Goal: Information Seeking & Learning: Learn about a topic

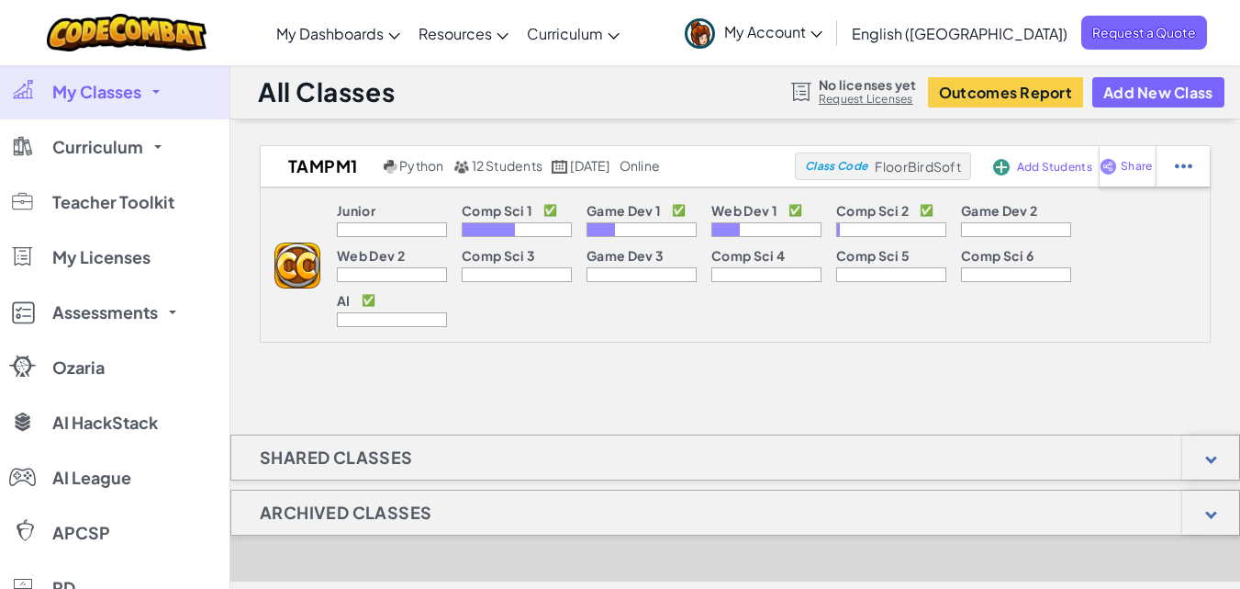
click at [84, 111] on link "My Classes" at bounding box center [115, 91] width 230 height 55
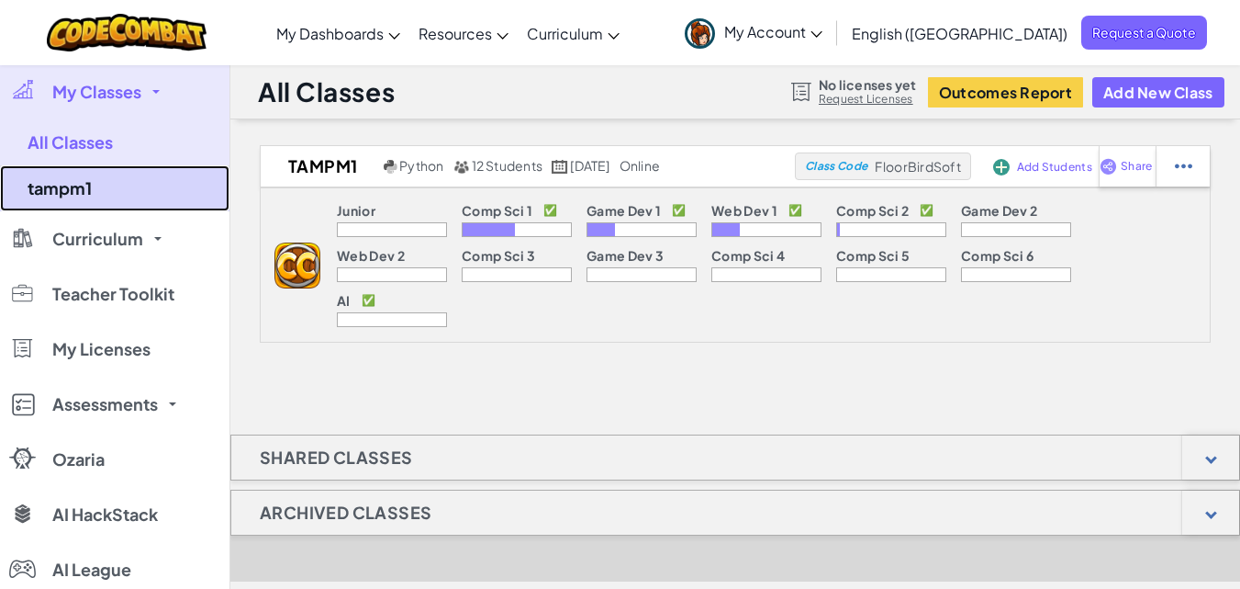
click at [81, 191] on link "tampm1" at bounding box center [115, 188] width 230 height 46
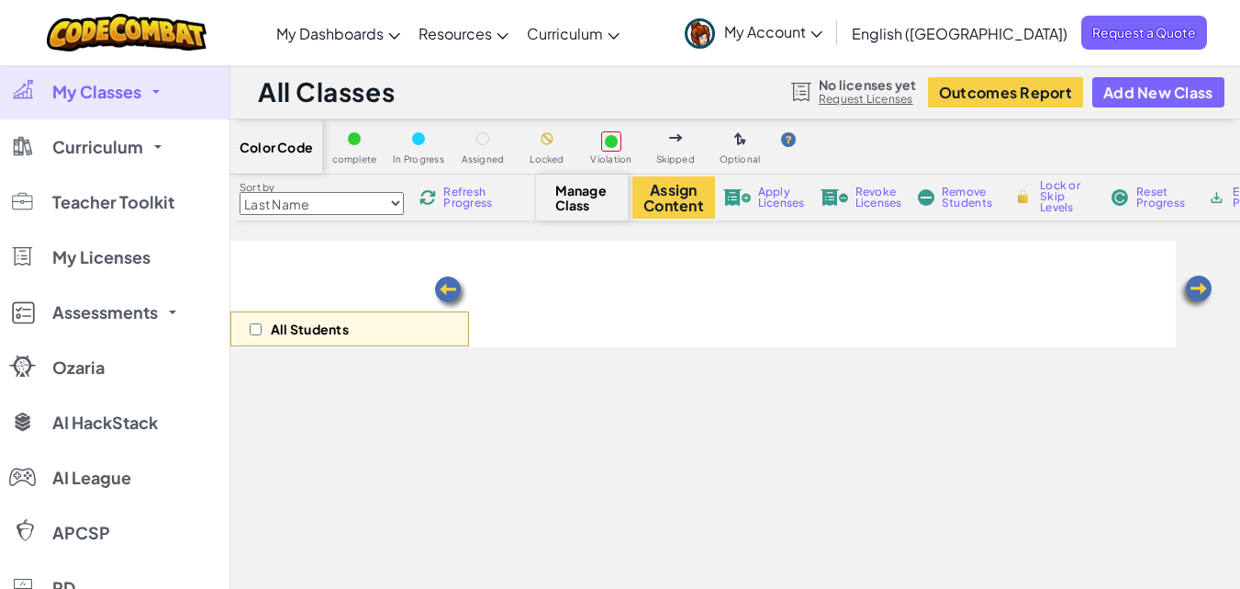
select select "5632661322961295f9428638"
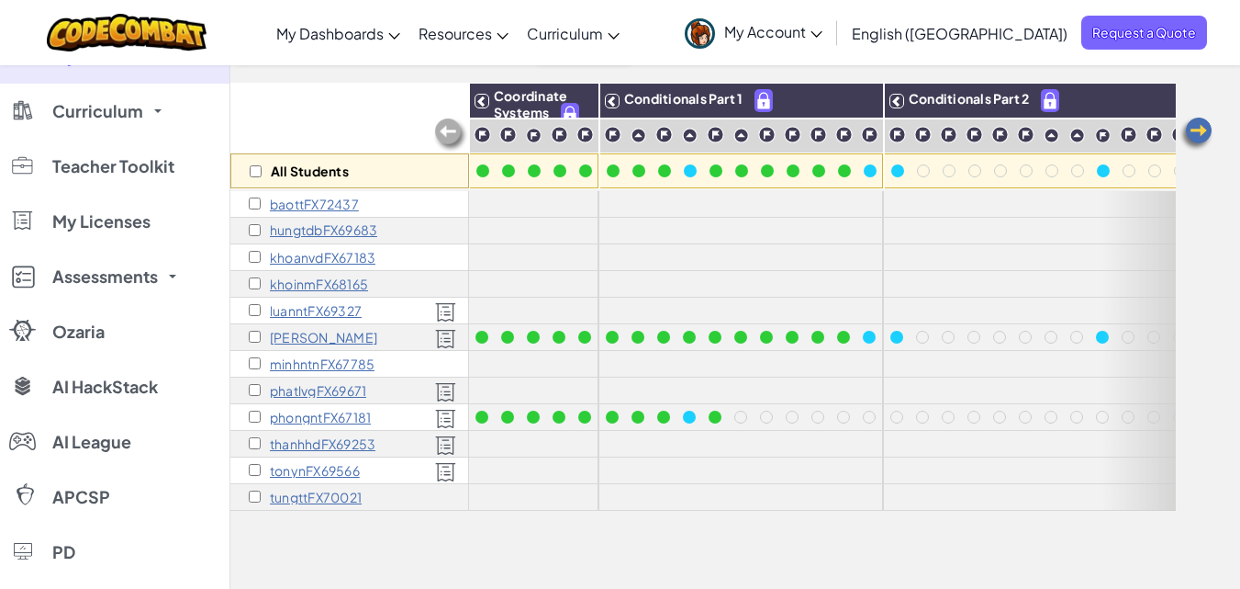
scroll to position [161, 0]
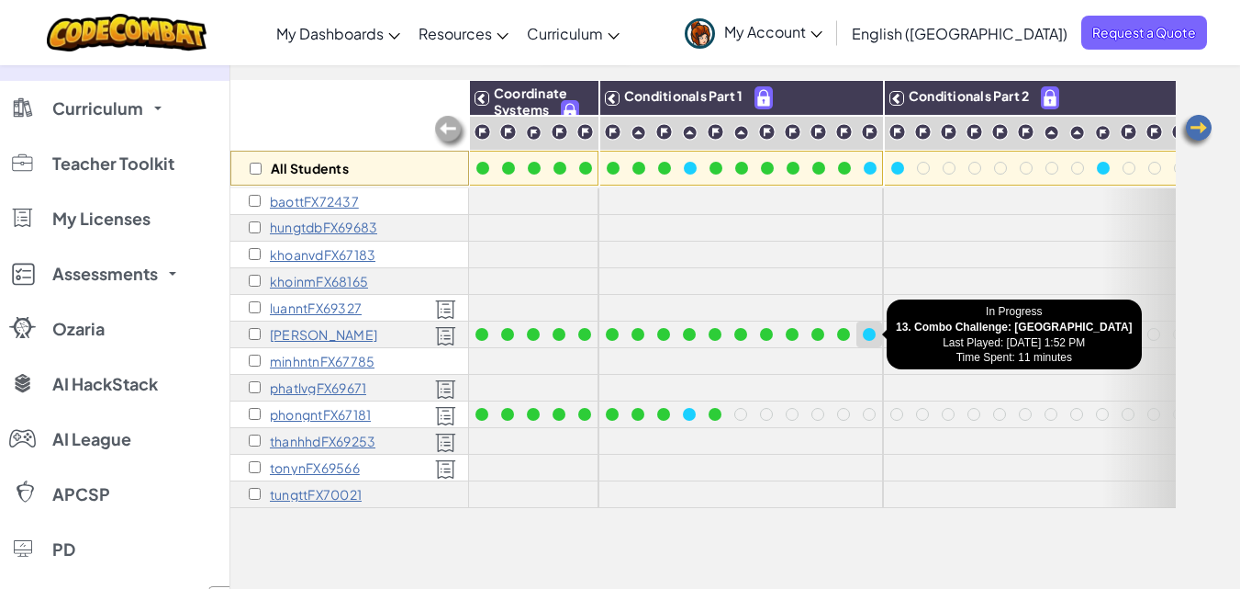
click at [869, 336] on div at bounding box center [869, 334] width 13 height 13
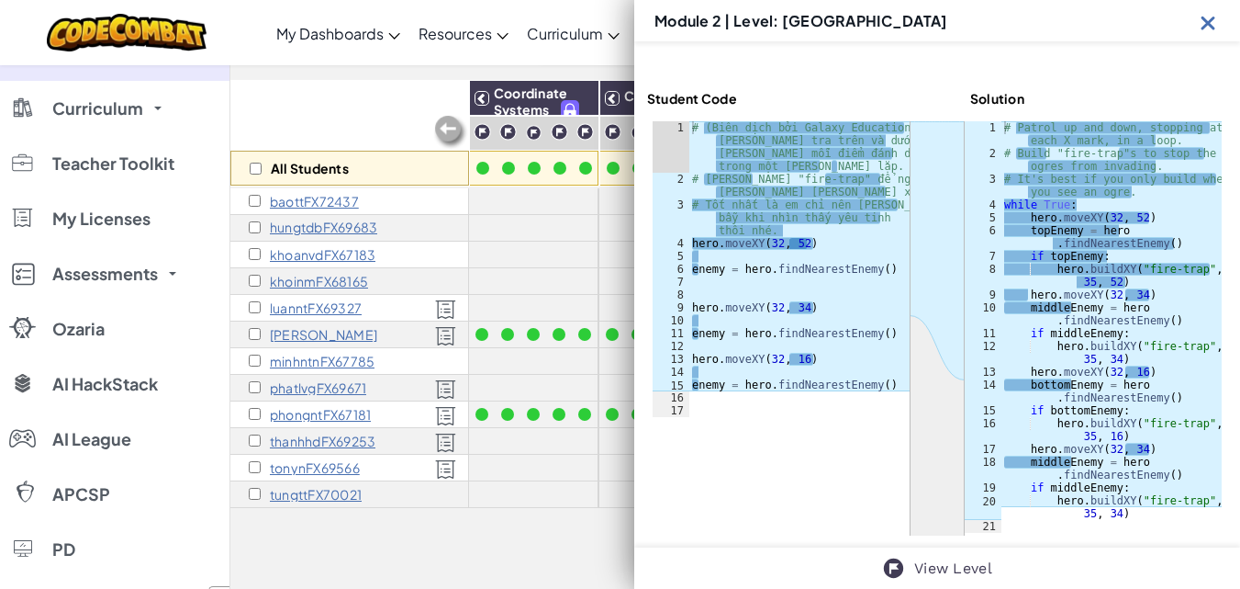
scroll to position [273, 0]
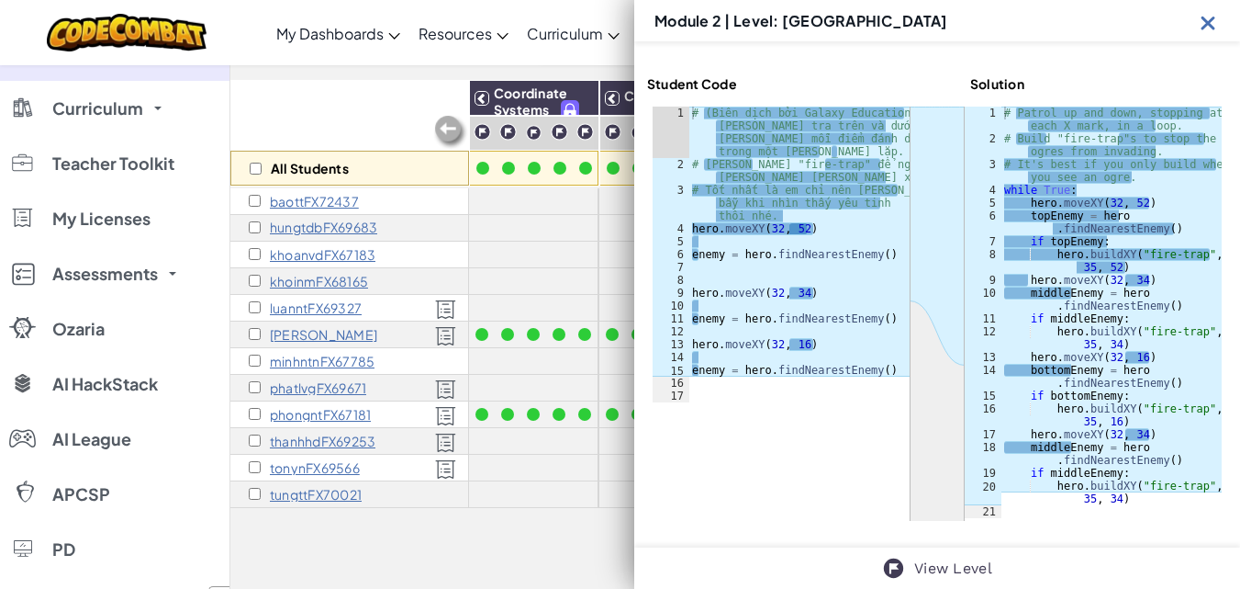
click at [1202, 25] on img at bounding box center [1208, 22] width 23 height 23
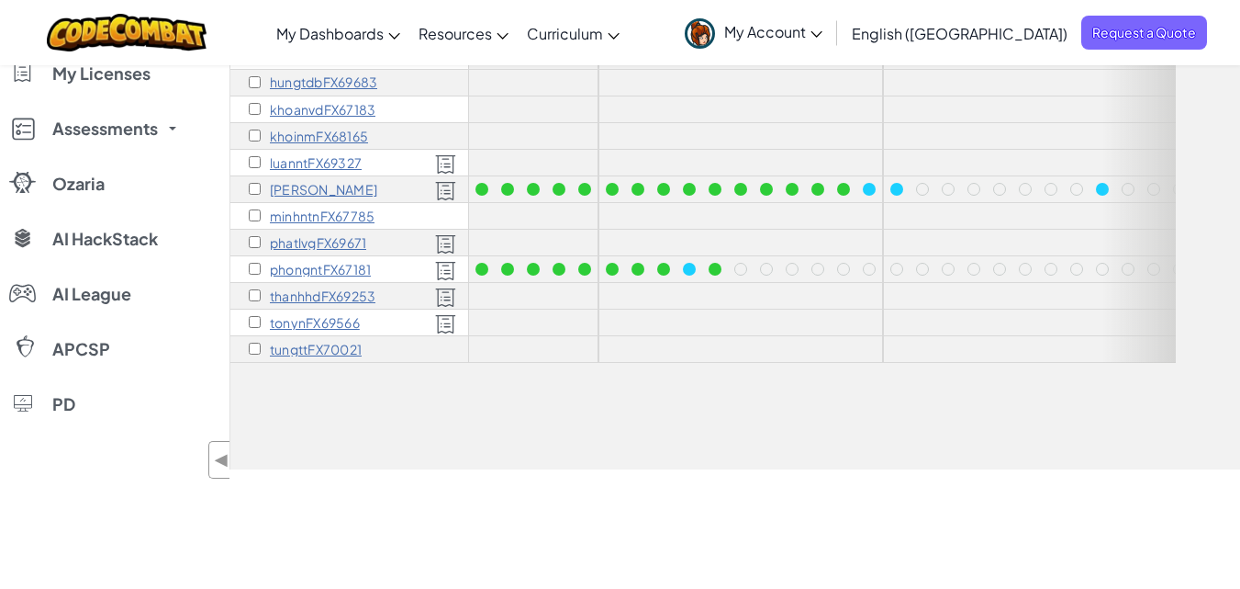
scroll to position [0, 0]
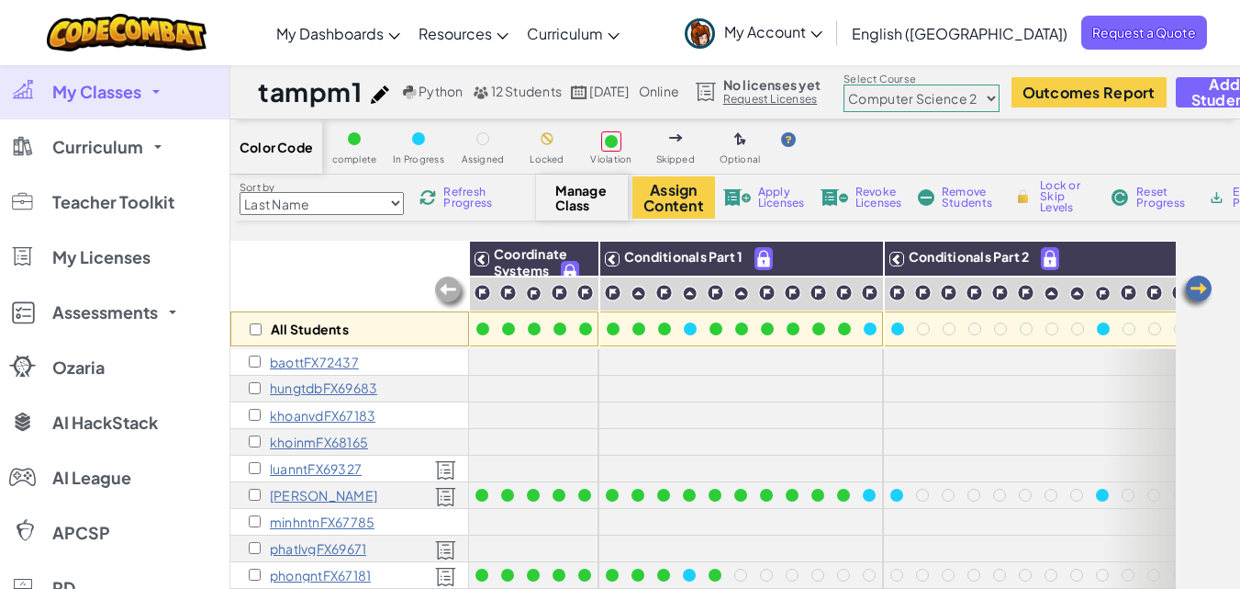
click at [465, 197] on span "Refresh Progress" at bounding box center [471, 197] width 57 height 22
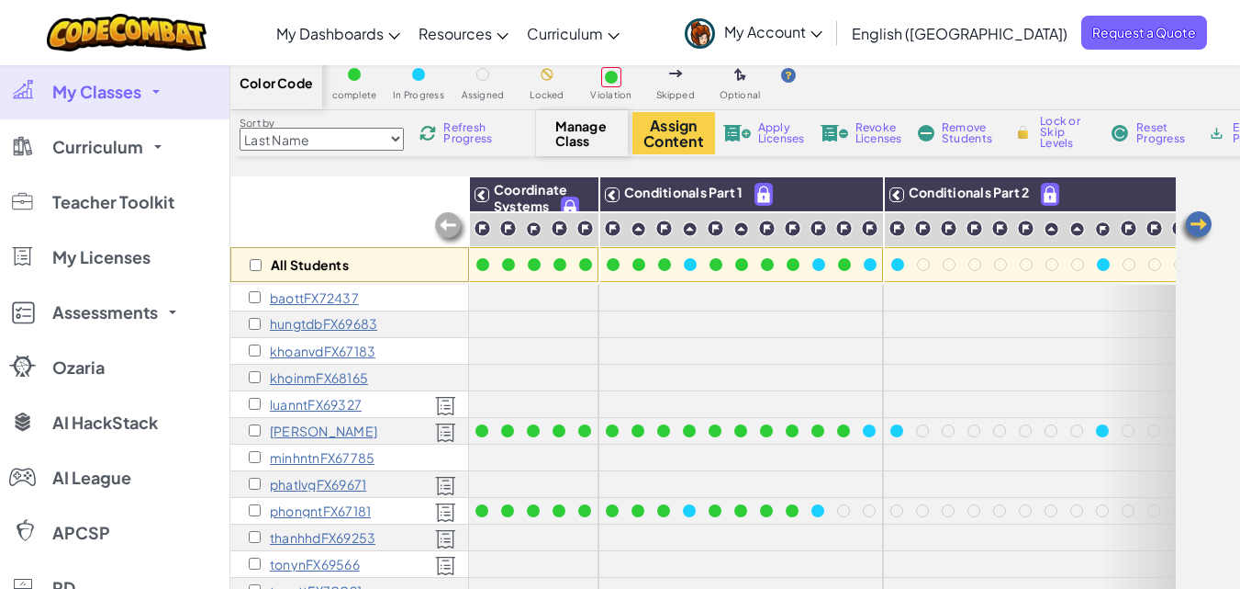
scroll to position [91, 0]
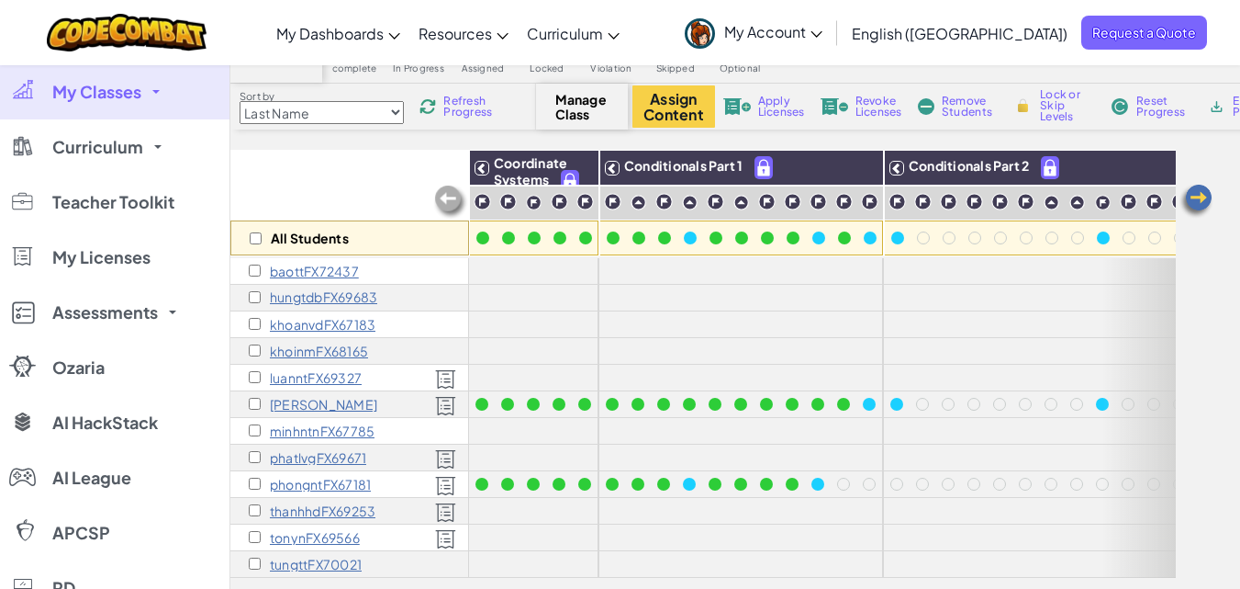
click at [1204, 205] on img at bounding box center [1196, 201] width 37 height 37
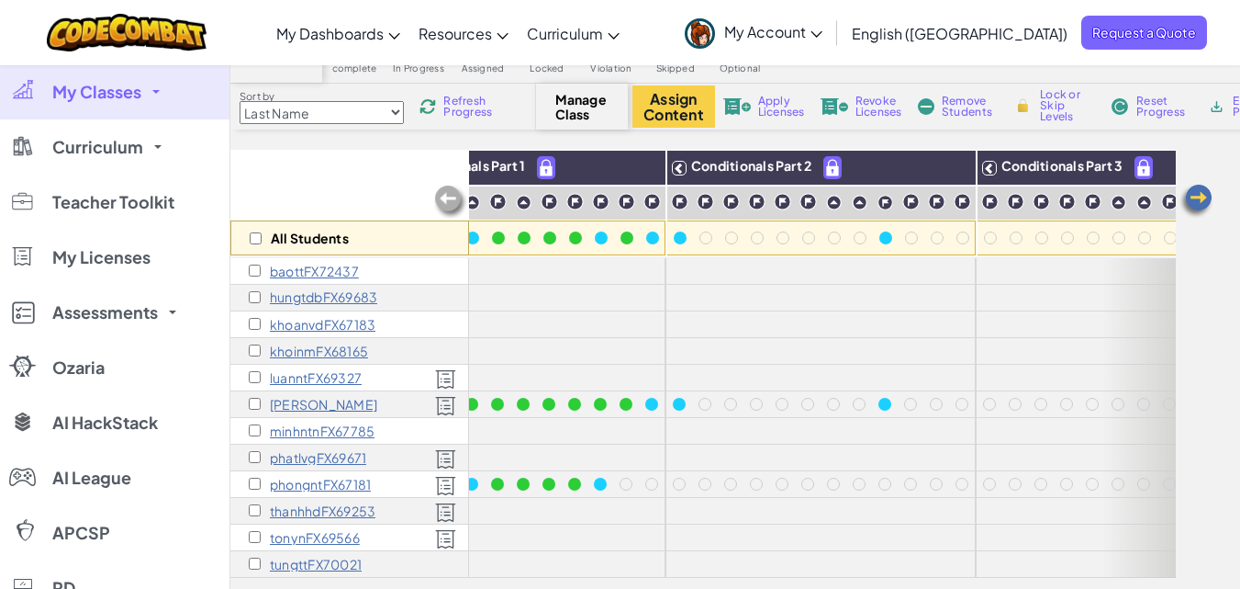
scroll to position [0, 367]
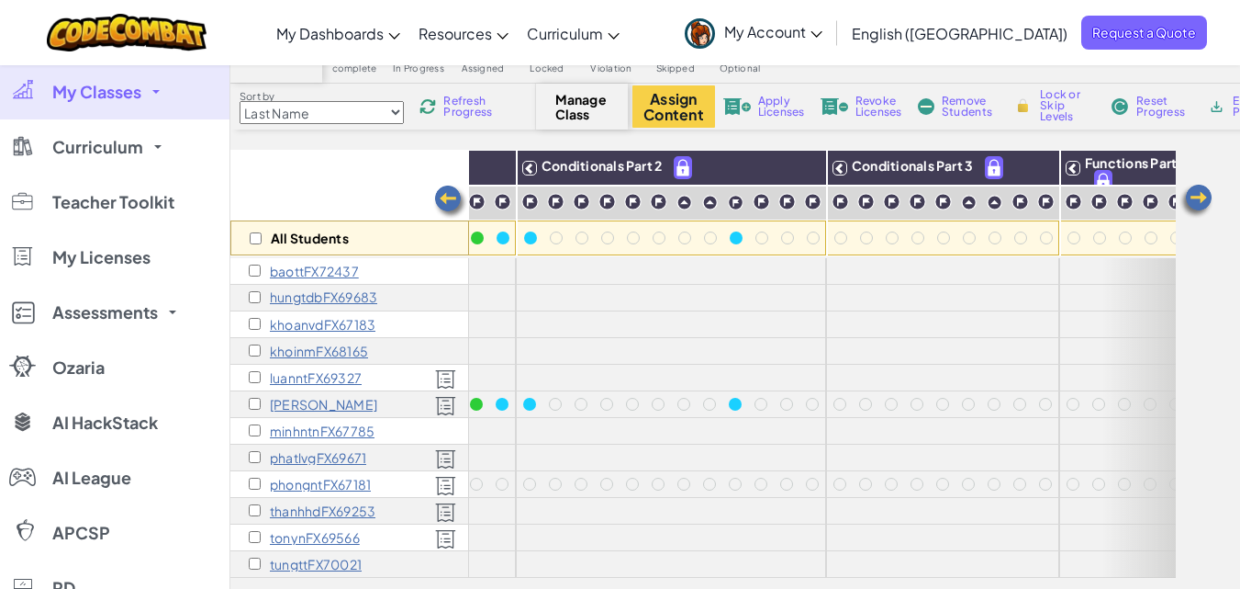
click at [465, 107] on span "Refresh Progress" at bounding box center [471, 106] width 57 height 22
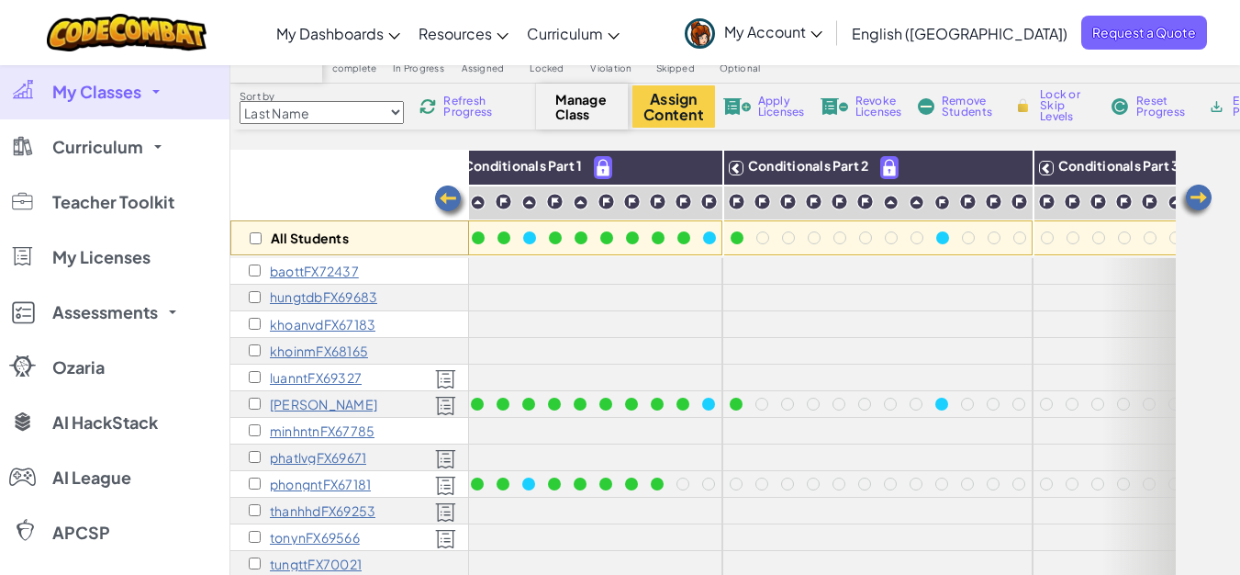
scroll to position [0, 0]
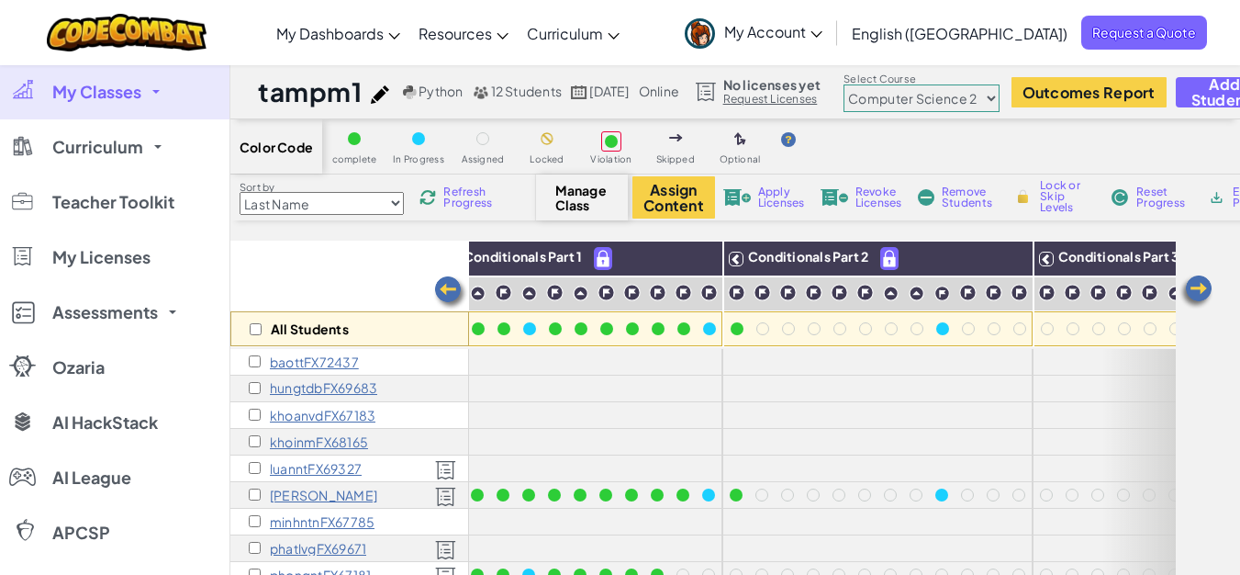
click at [465, 192] on span "Refresh Progress" at bounding box center [471, 197] width 57 height 22
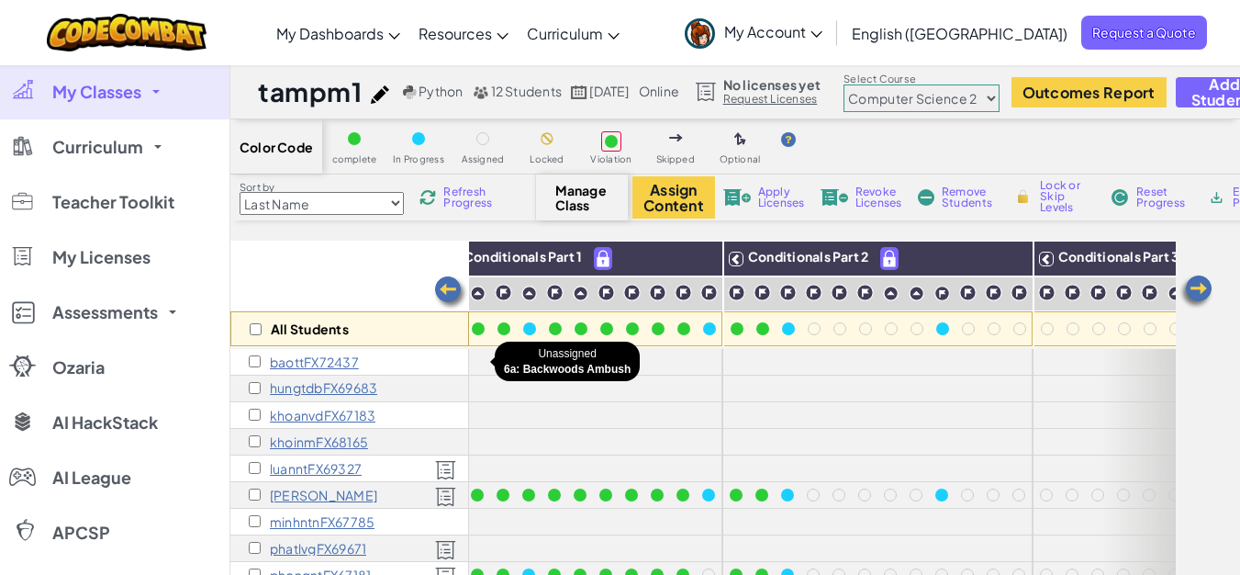
scroll to position [153, 0]
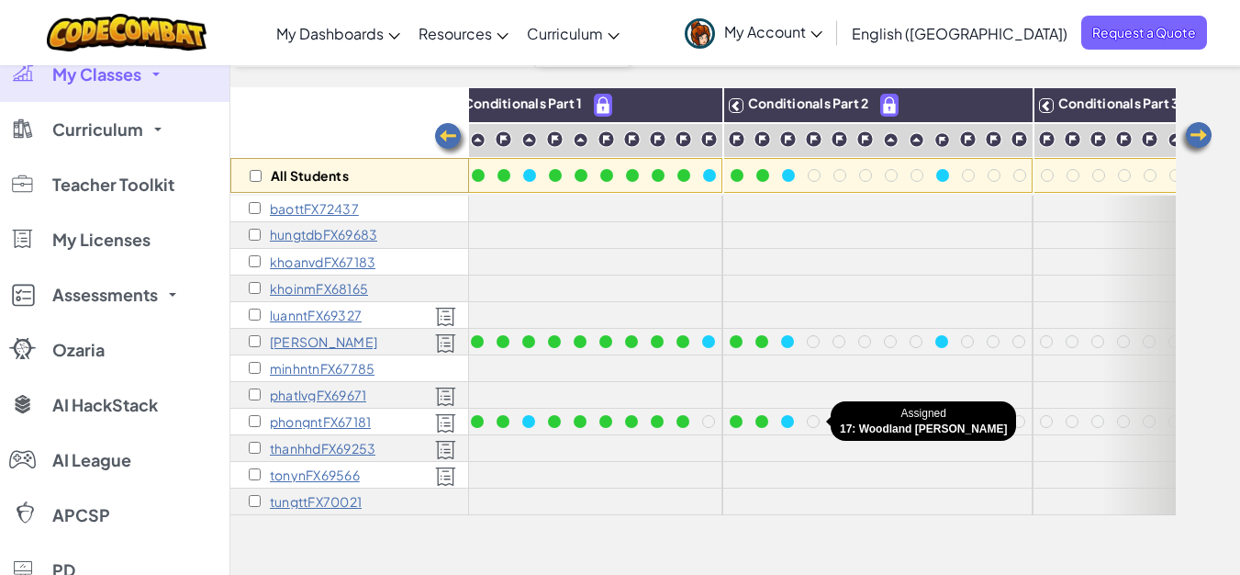
click at [808, 431] on div at bounding box center [813, 421] width 20 height 20
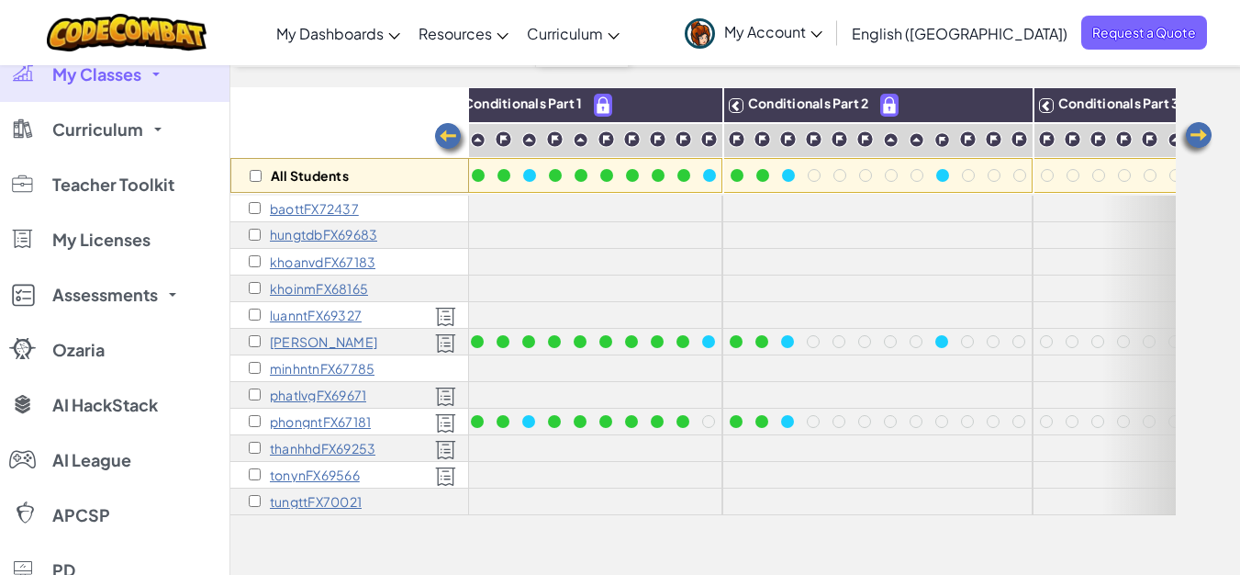
click at [810, 422] on div at bounding box center [813, 421] width 13 height 13
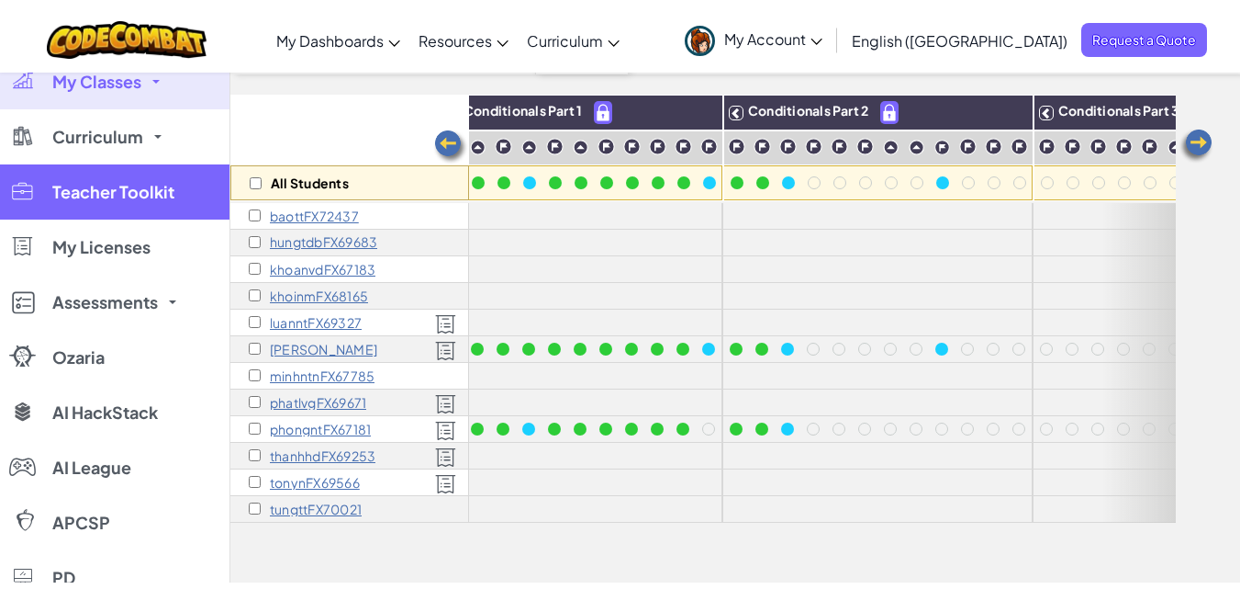
scroll to position [0, 0]
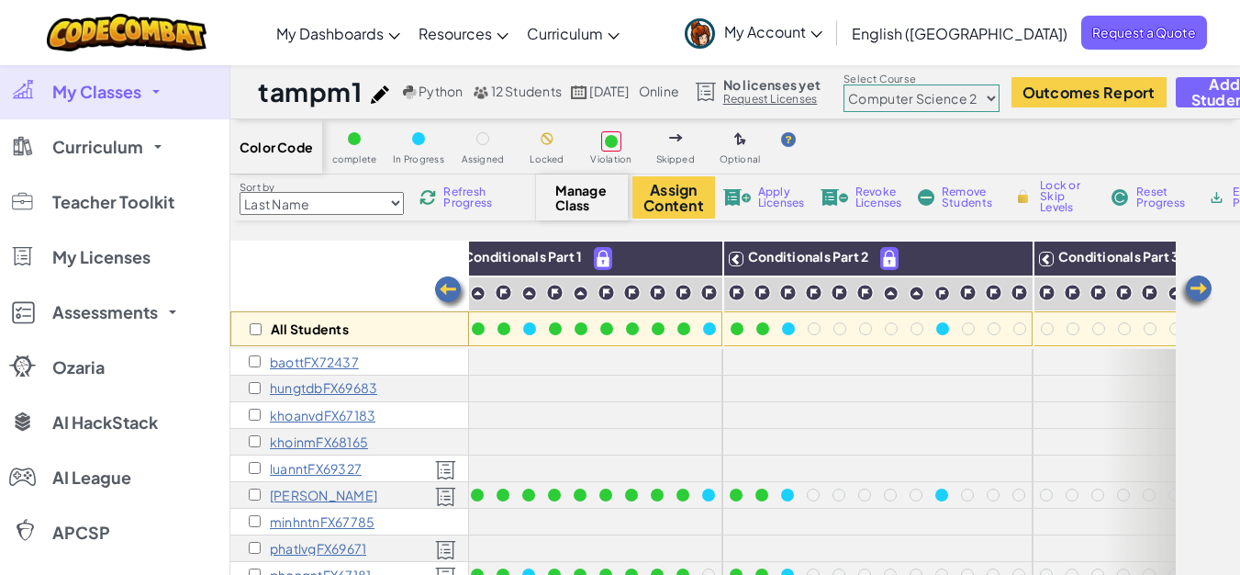
click at [135, 90] on span "My Classes" at bounding box center [96, 92] width 89 height 17
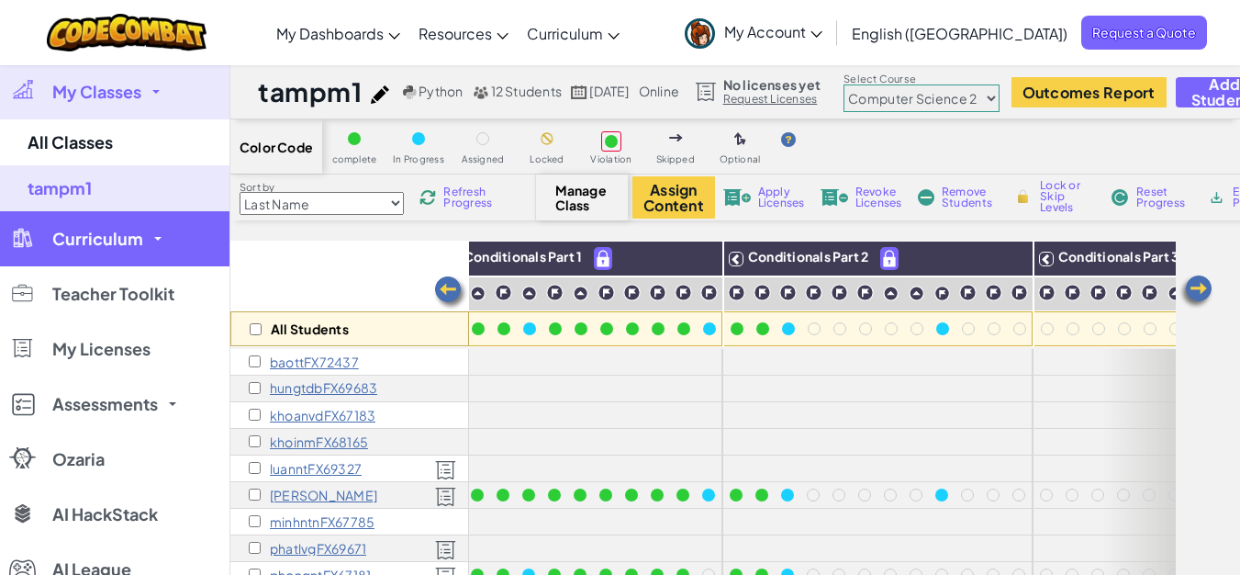
click at [137, 230] on span "Curriculum" at bounding box center [97, 238] width 91 height 17
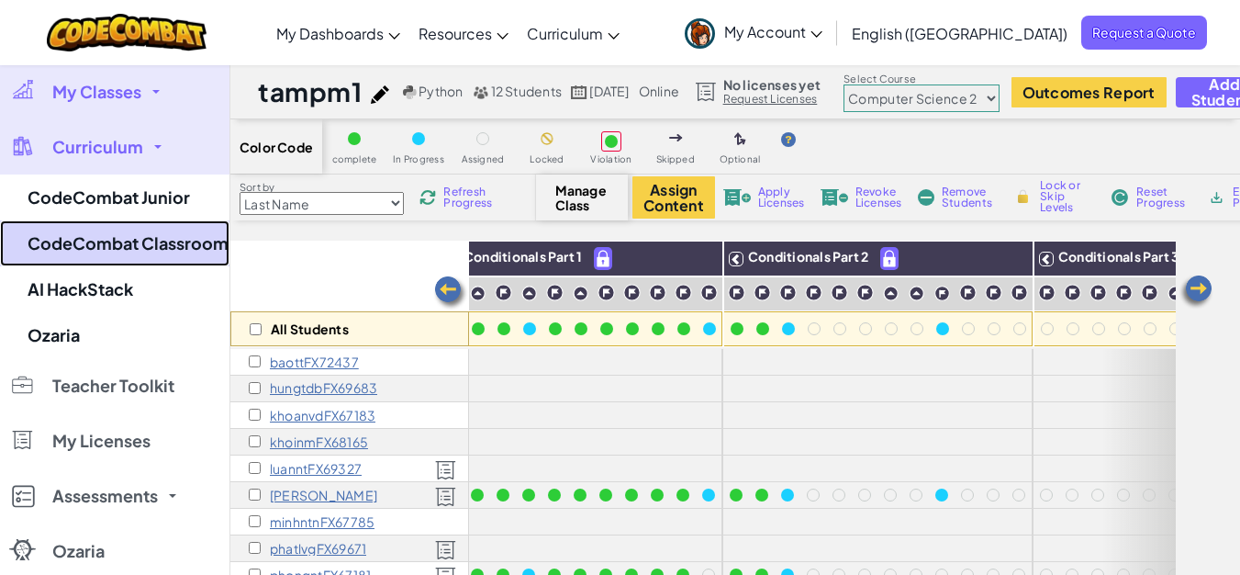
click at [158, 244] on link "CodeCombat Classroom" at bounding box center [115, 243] width 230 height 46
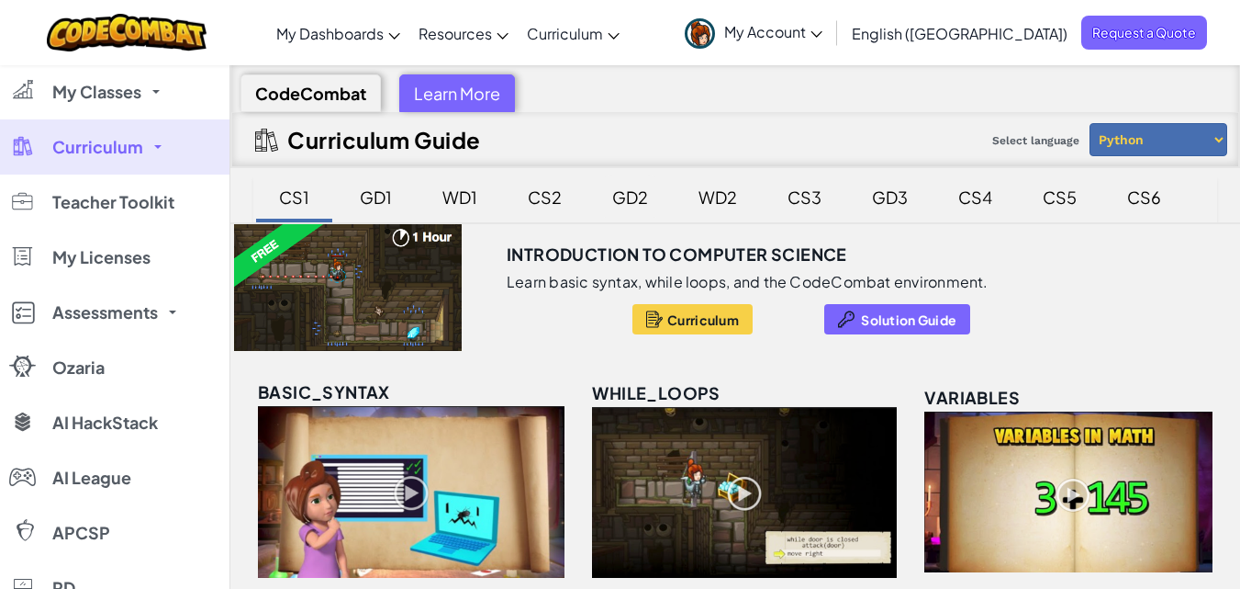
click at [641, 193] on div "GD2" at bounding box center [630, 196] width 73 height 43
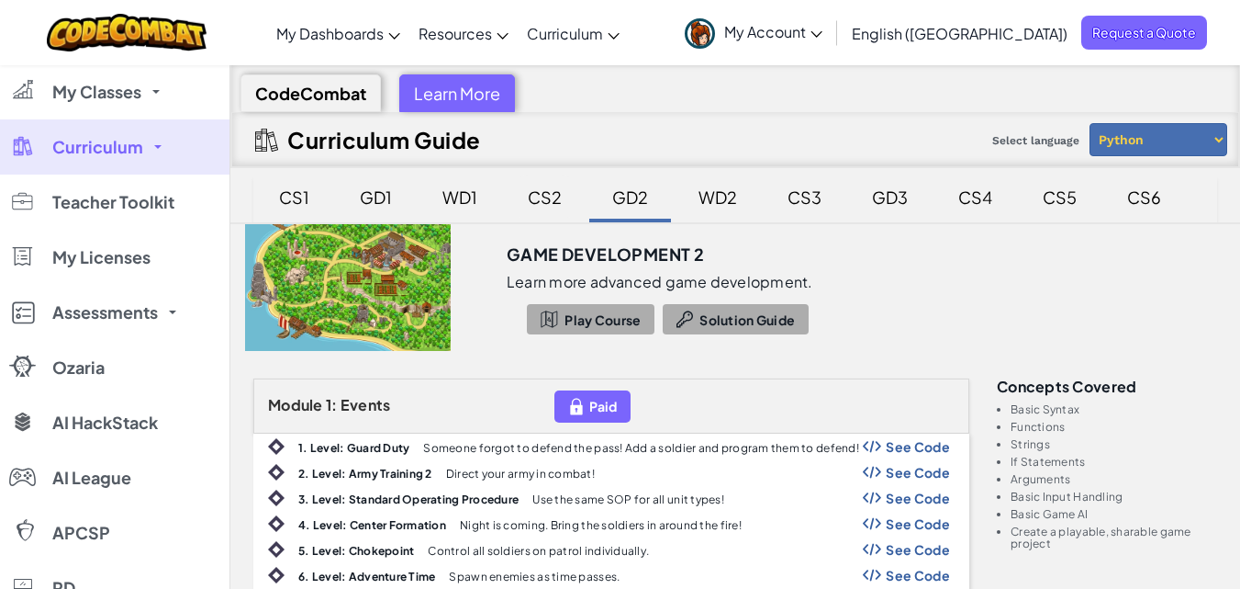
click at [540, 204] on div "CS2" at bounding box center [545, 196] width 71 height 43
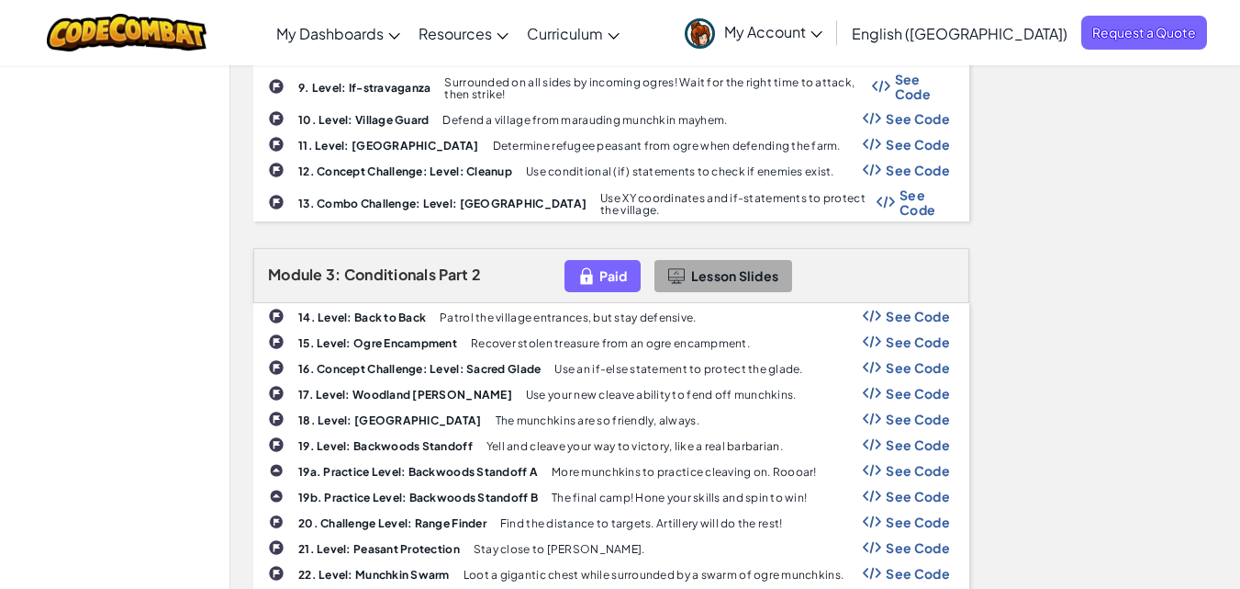
scroll to position [810, 0]
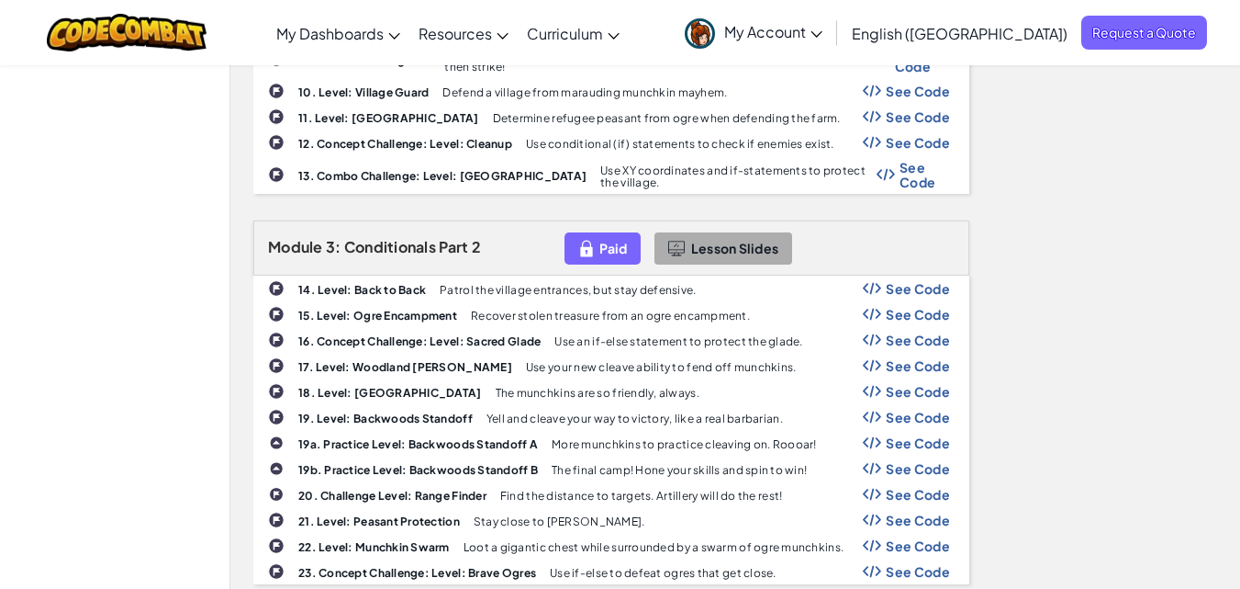
click at [912, 358] on span "See Code" at bounding box center [918, 365] width 64 height 15
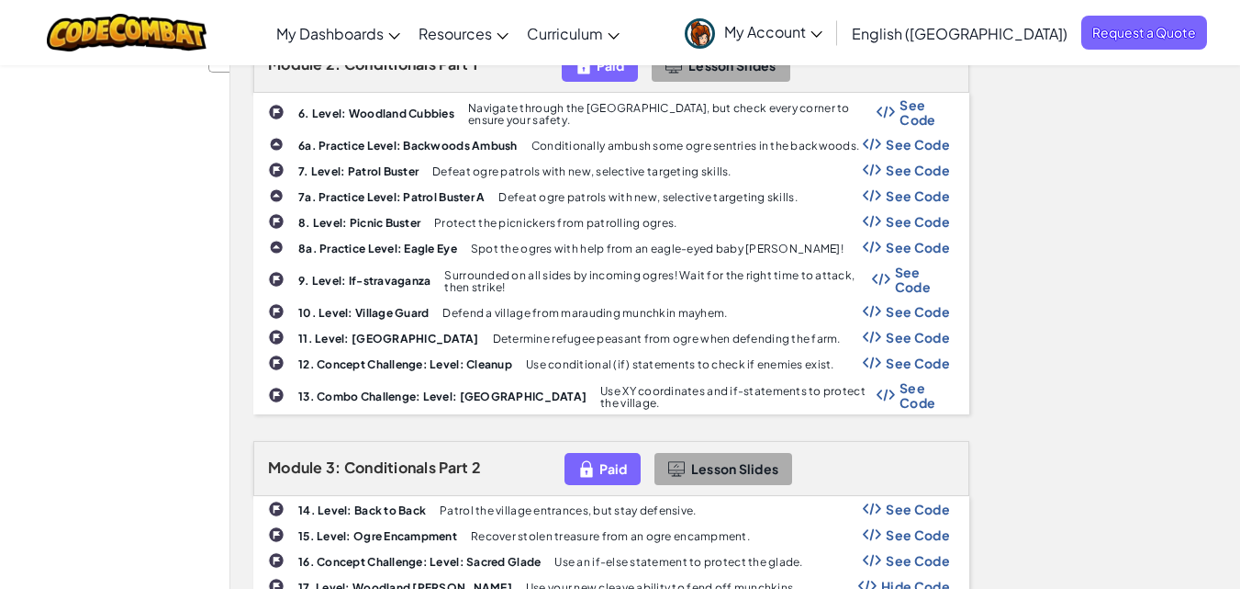
scroll to position [0, 0]
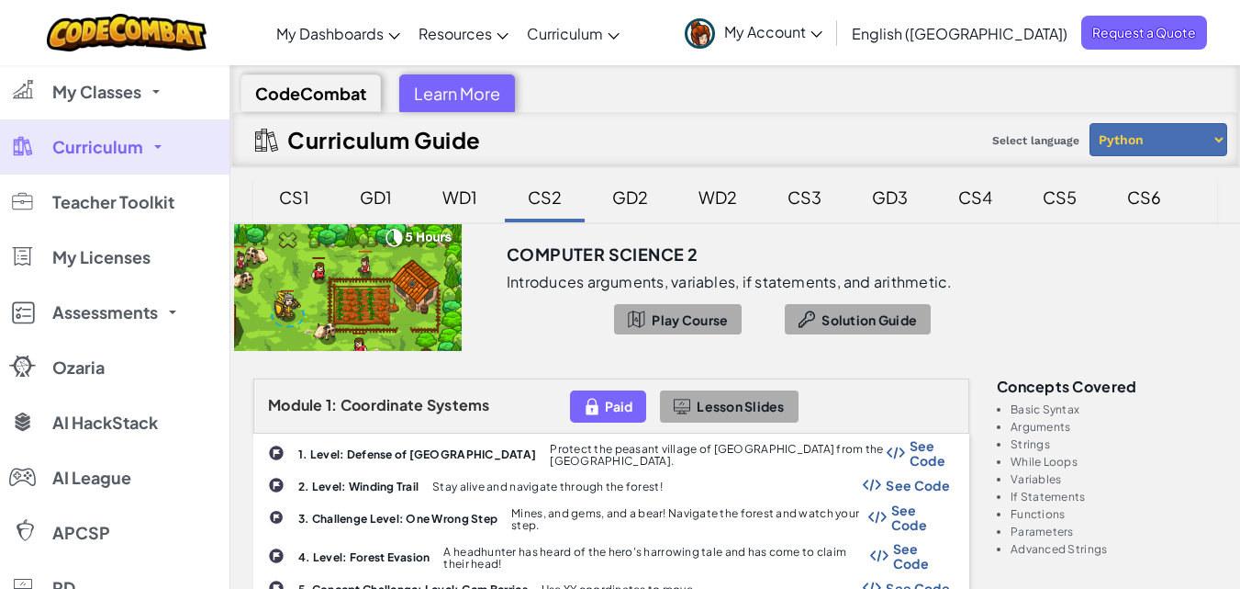
click at [117, 161] on link "Curriculum" at bounding box center [115, 146] width 230 height 55
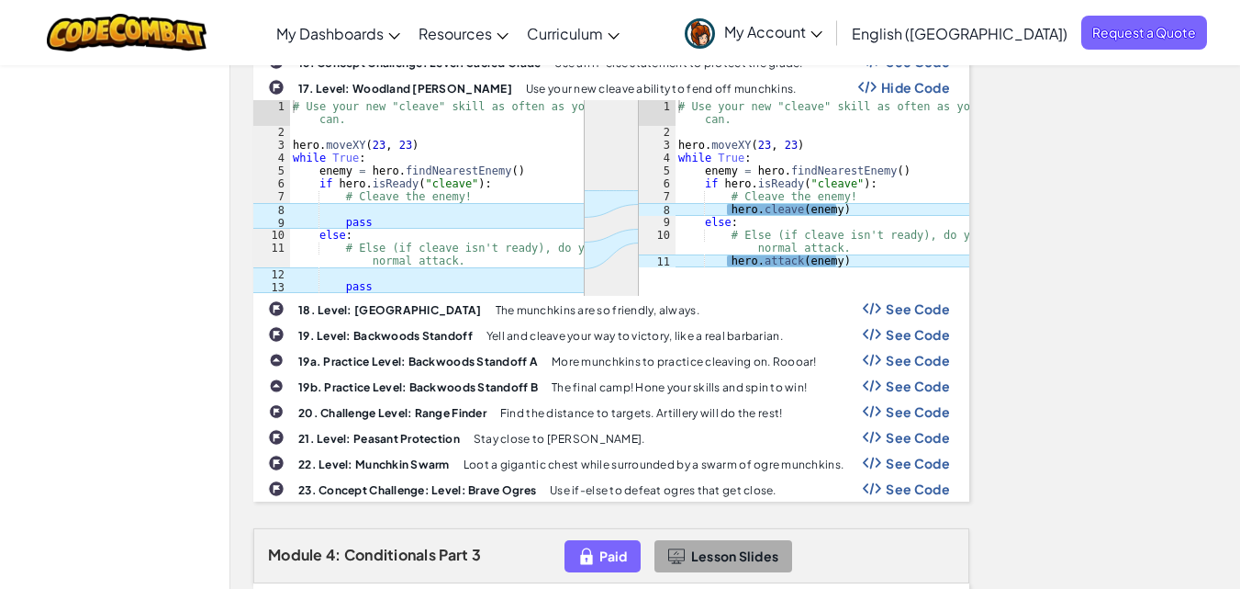
scroll to position [1092, 0]
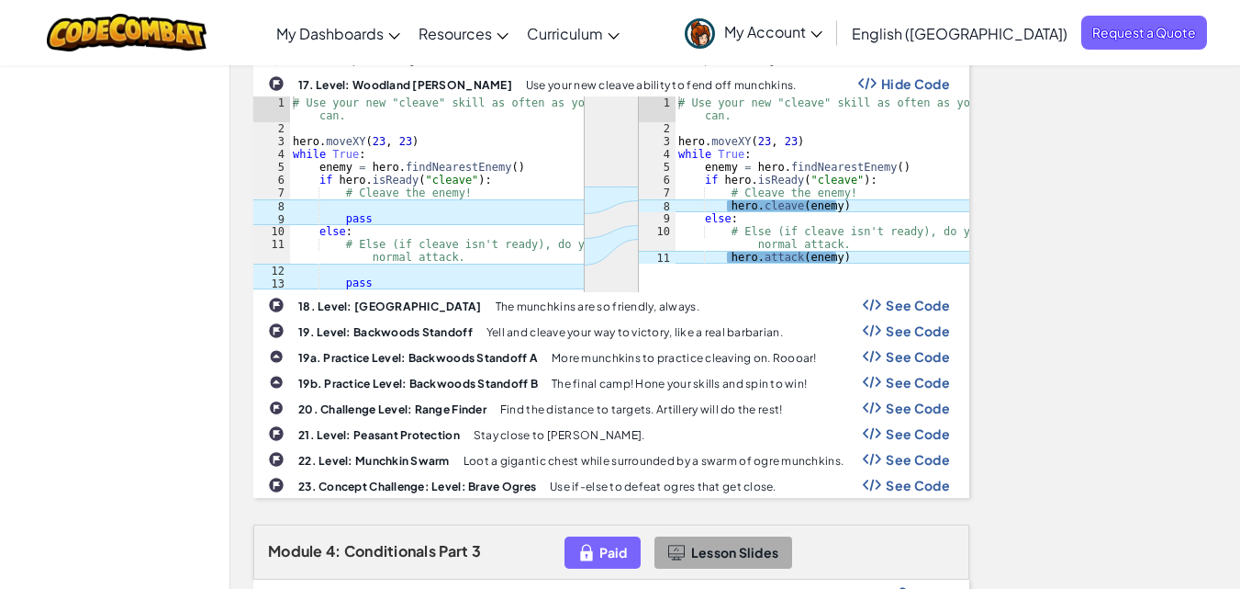
click at [888, 297] on span "See Code" at bounding box center [918, 304] width 64 height 15
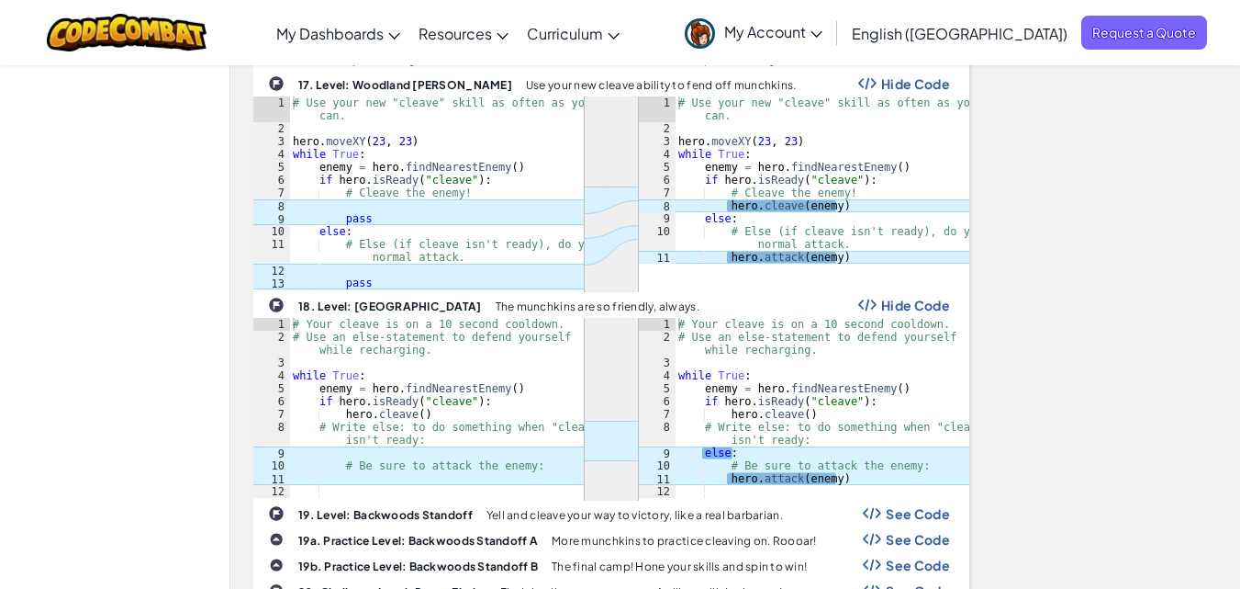
click at [900, 506] on span "See Code" at bounding box center [918, 513] width 64 height 15
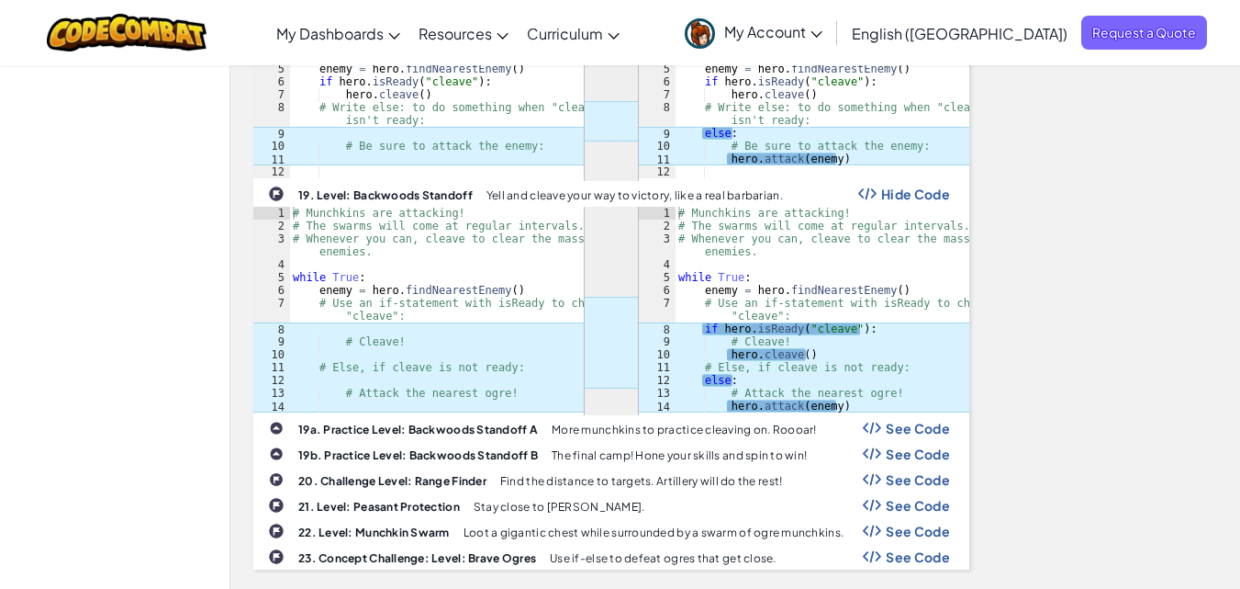
scroll to position [1402, 0]
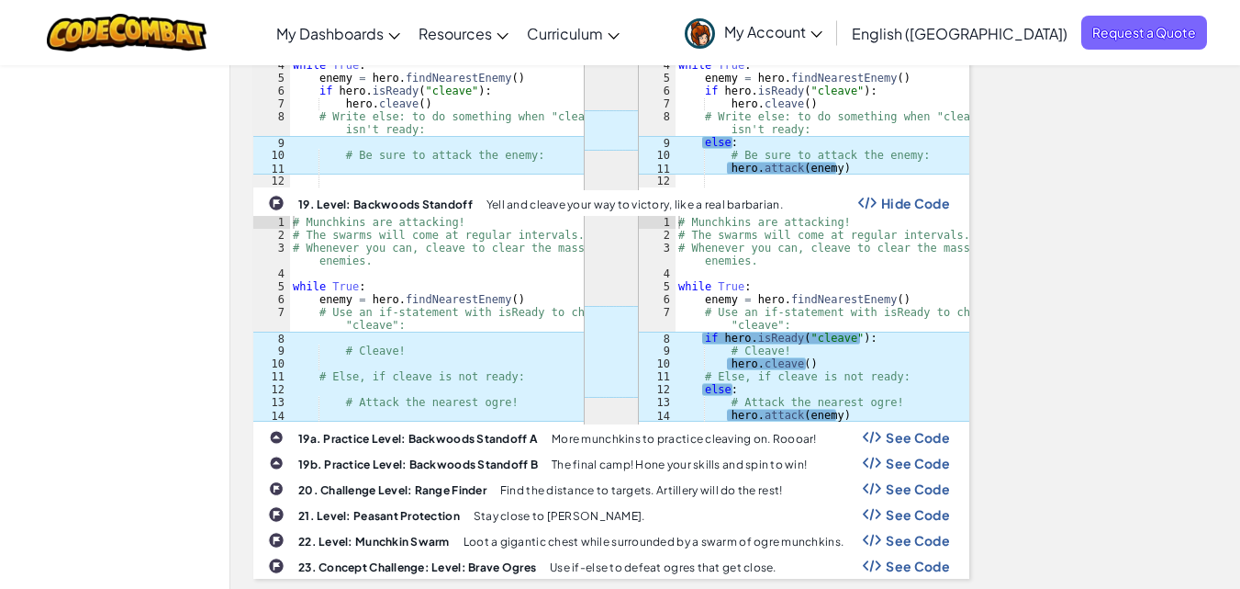
click at [42, 112] on div "My Classes All Classes tampm1 Curriculum CodeCombat Junior CodeCombat Classroom…" at bounding box center [620, 519] width 1240 height 3715
